Goal: Task Accomplishment & Management: Use online tool/utility

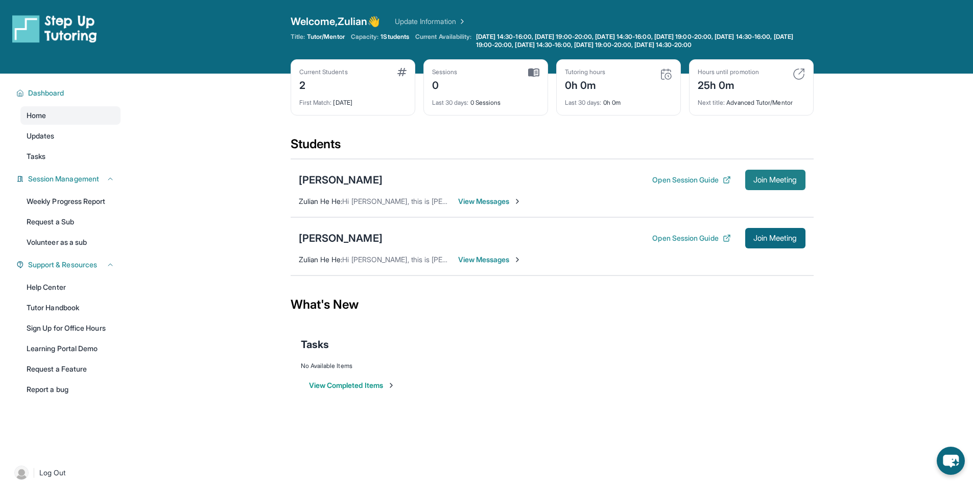
click at [778, 180] on span "Join Meeting" at bounding box center [776, 180] width 44 height 6
drag, startPoint x: 454, startPoint y: 99, endPoint x: 488, endPoint y: 106, distance: 35.1
click at [481, 104] on div "Last 30 days : 0 Sessions" at bounding box center [485, 99] width 107 height 14
click at [489, 107] on div "Sessions 0 Last 30 days : 0 Sessions" at bounding box center [485, 87] width 125 height 56
click at [491, 108] on div "Sessions 0 Last 30 days : 0 Sessions" at bounding box center [485, 87] width 125 height 56
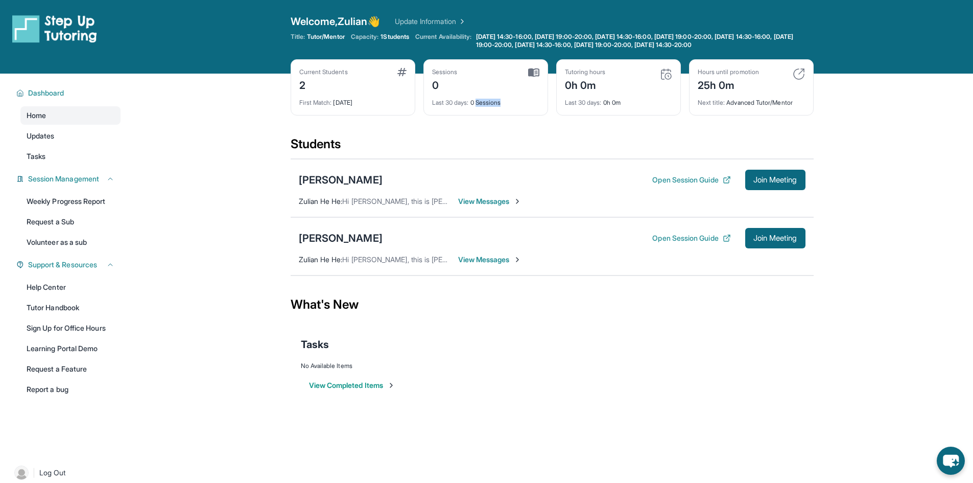
click at [491, 108] on div "Sessions 0 Last 30 days : 0 Sessions" at bounding box center [485, 87] width 125 height 56
click at [332, 106] on div "First Match : [DATE]" at bounding box center [352, 99] width 107 height 14
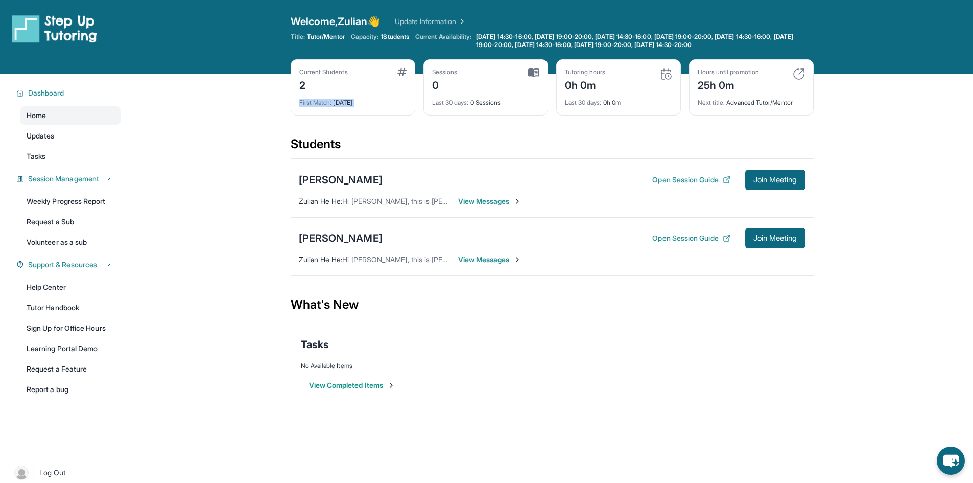
click at [337, 106] on div "First Match : [DATE]" at bounding box center [352, 99] width 107 height 14
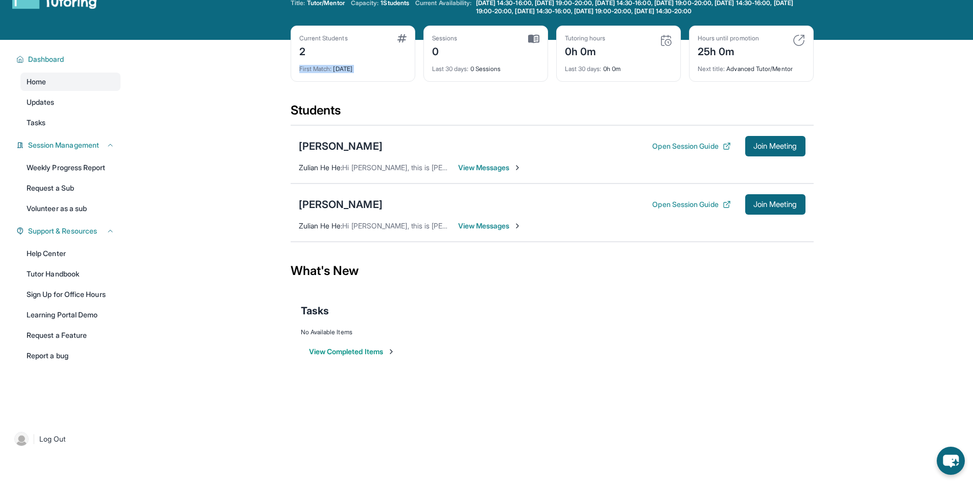
scroll to position [74, 0]
